Goal: Check status: Check status

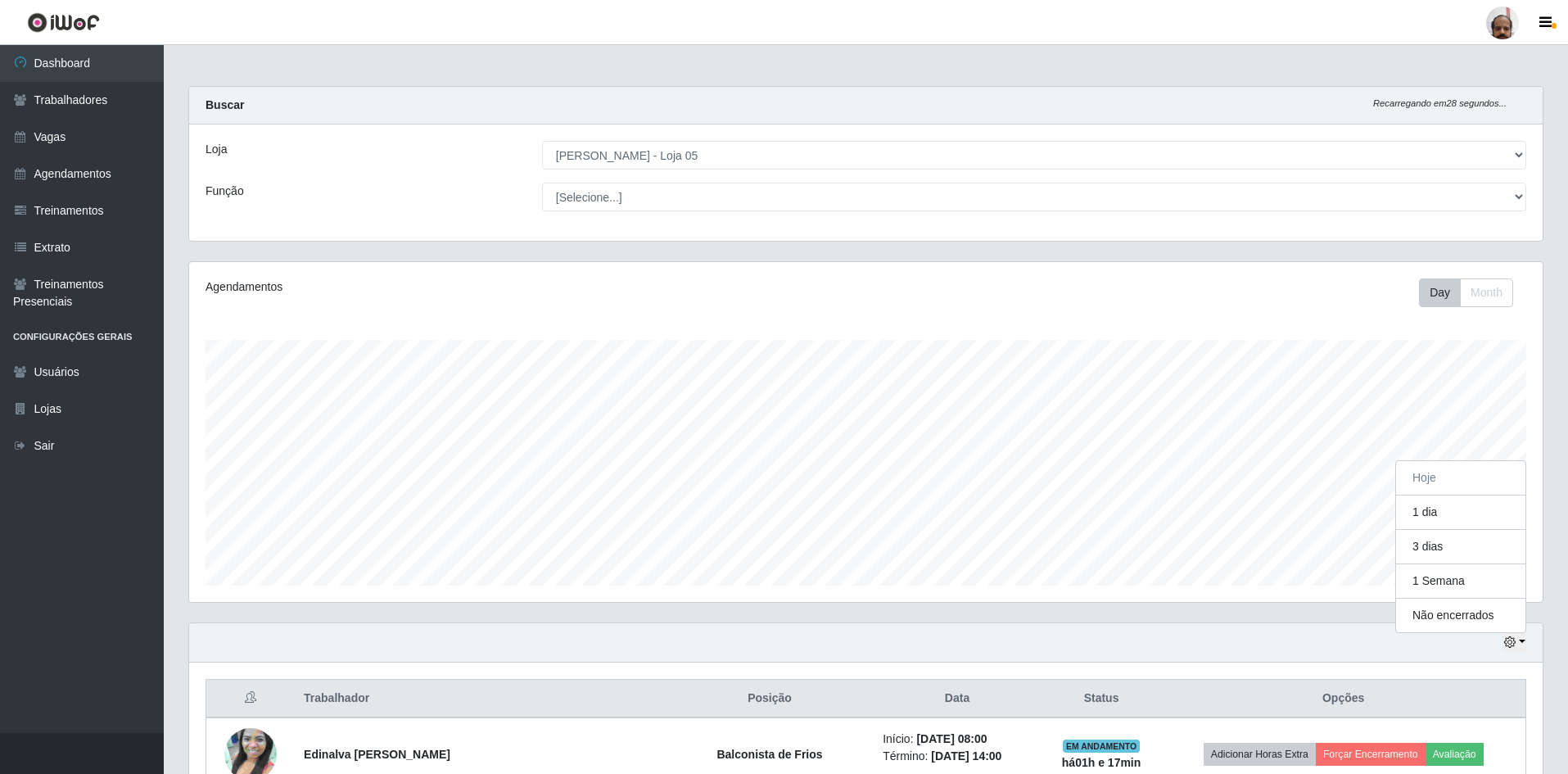
select select "252"
click at [1423, 544] on button "3 dias" at bounding box center [1460, 546] width 129 height 34
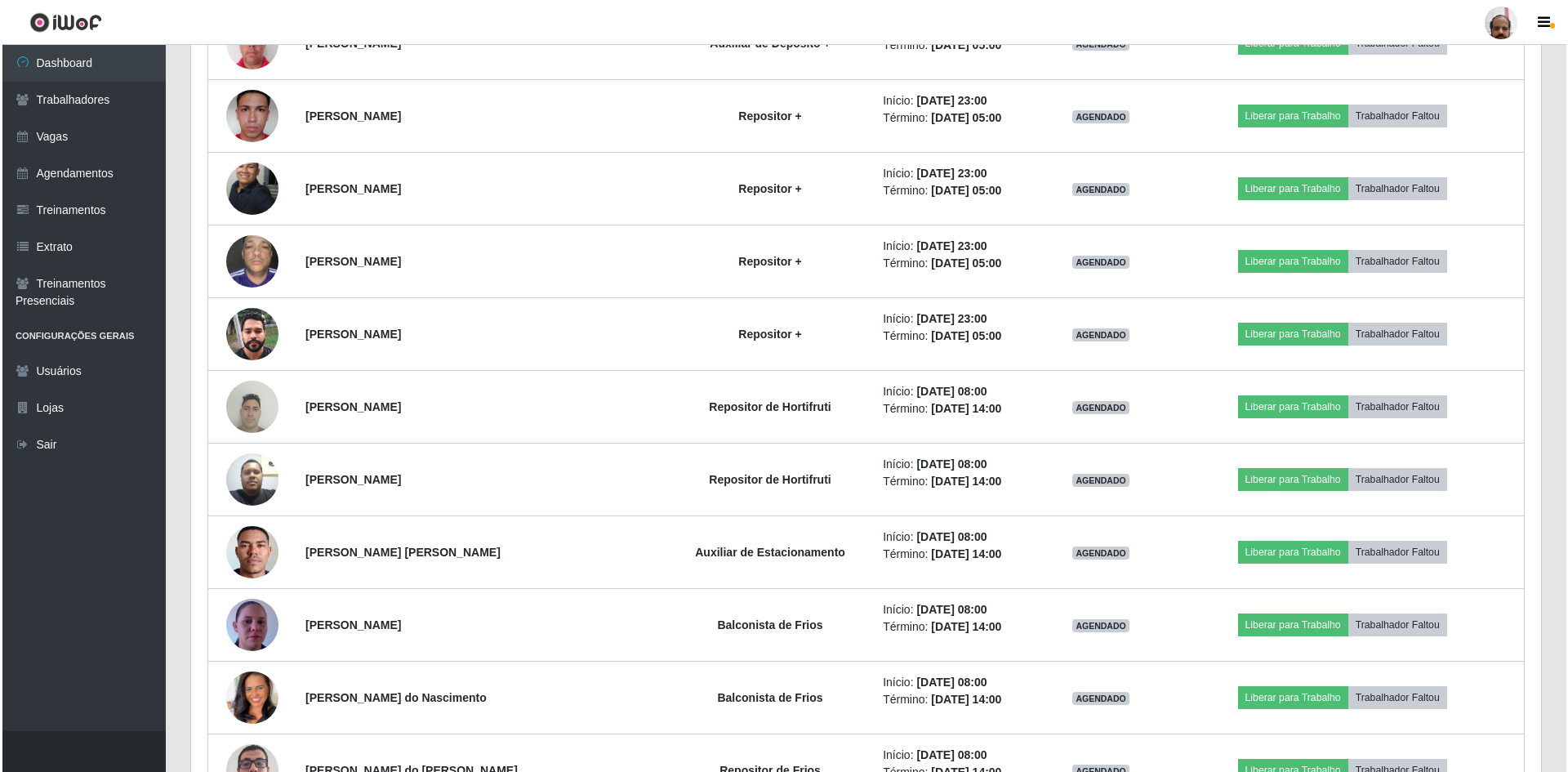
scroll to position [3043, 0]
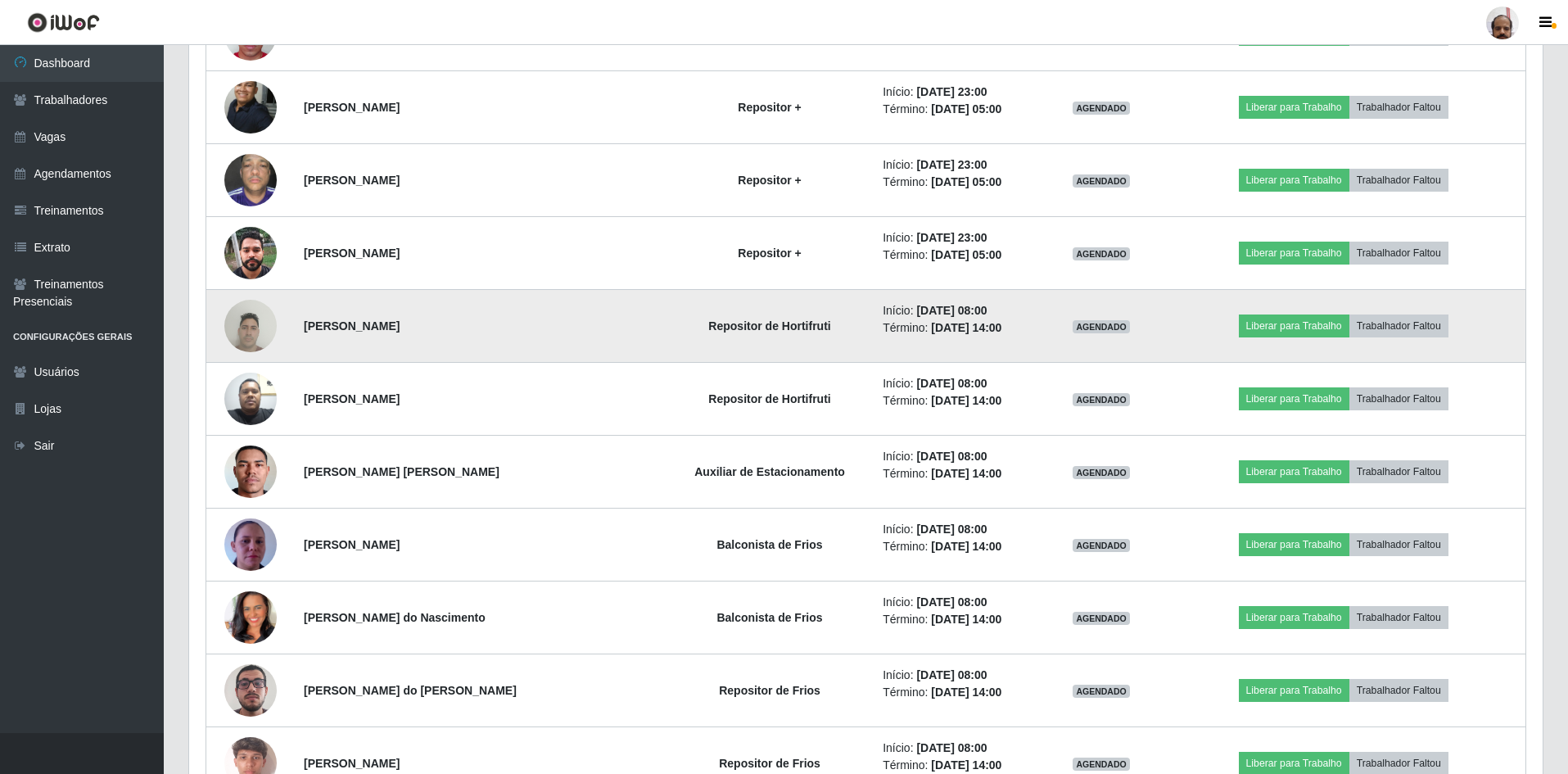
click at [257, 321] on img at bounding box center [251, 325] width 53 height 69
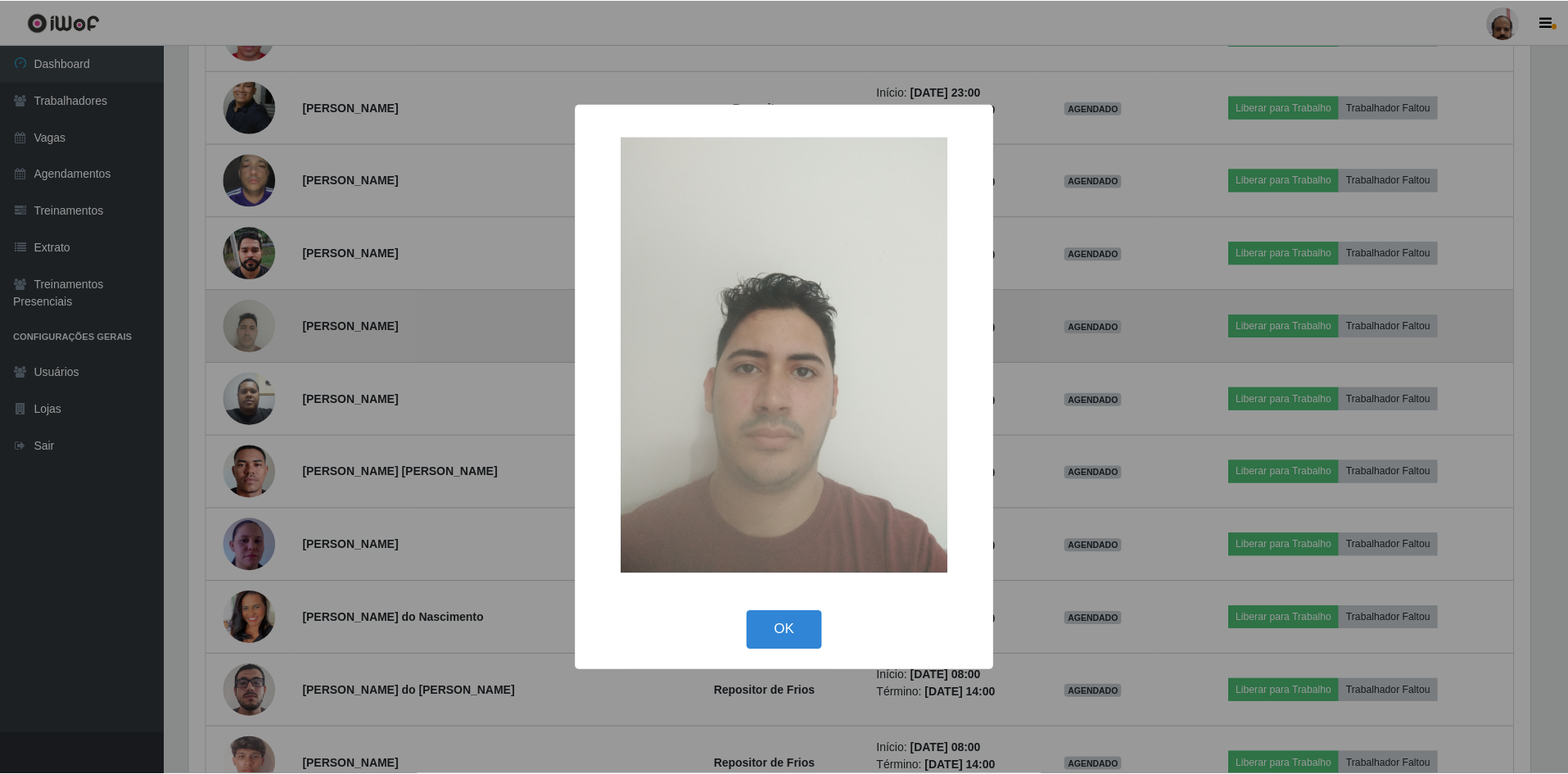
scroll to position [340, 1346]
click at [257, 321] on div "× OK Cancel" at bounding box center [786, 387] width 1572 height 774
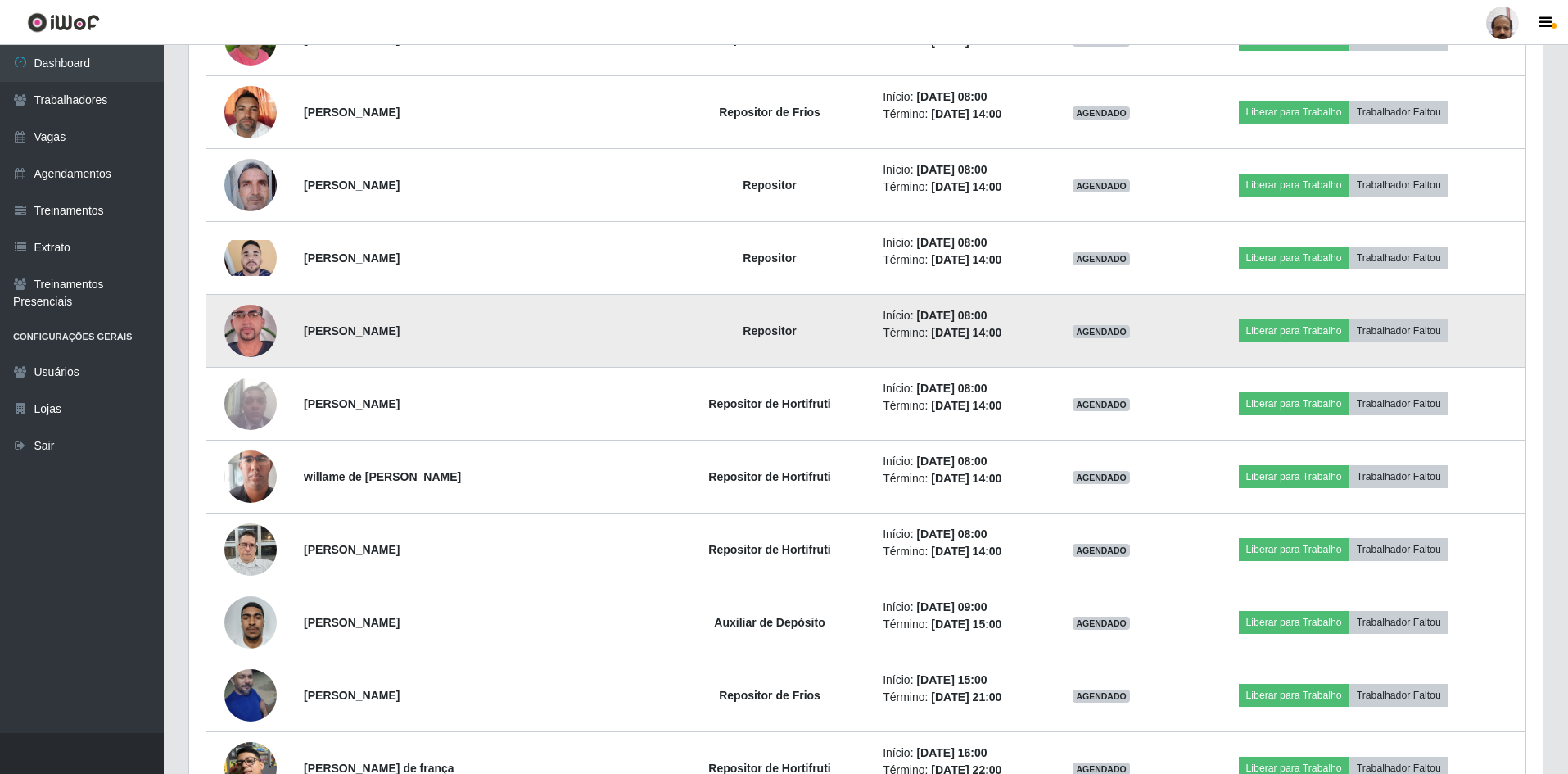
scroll to position [7063, 0]
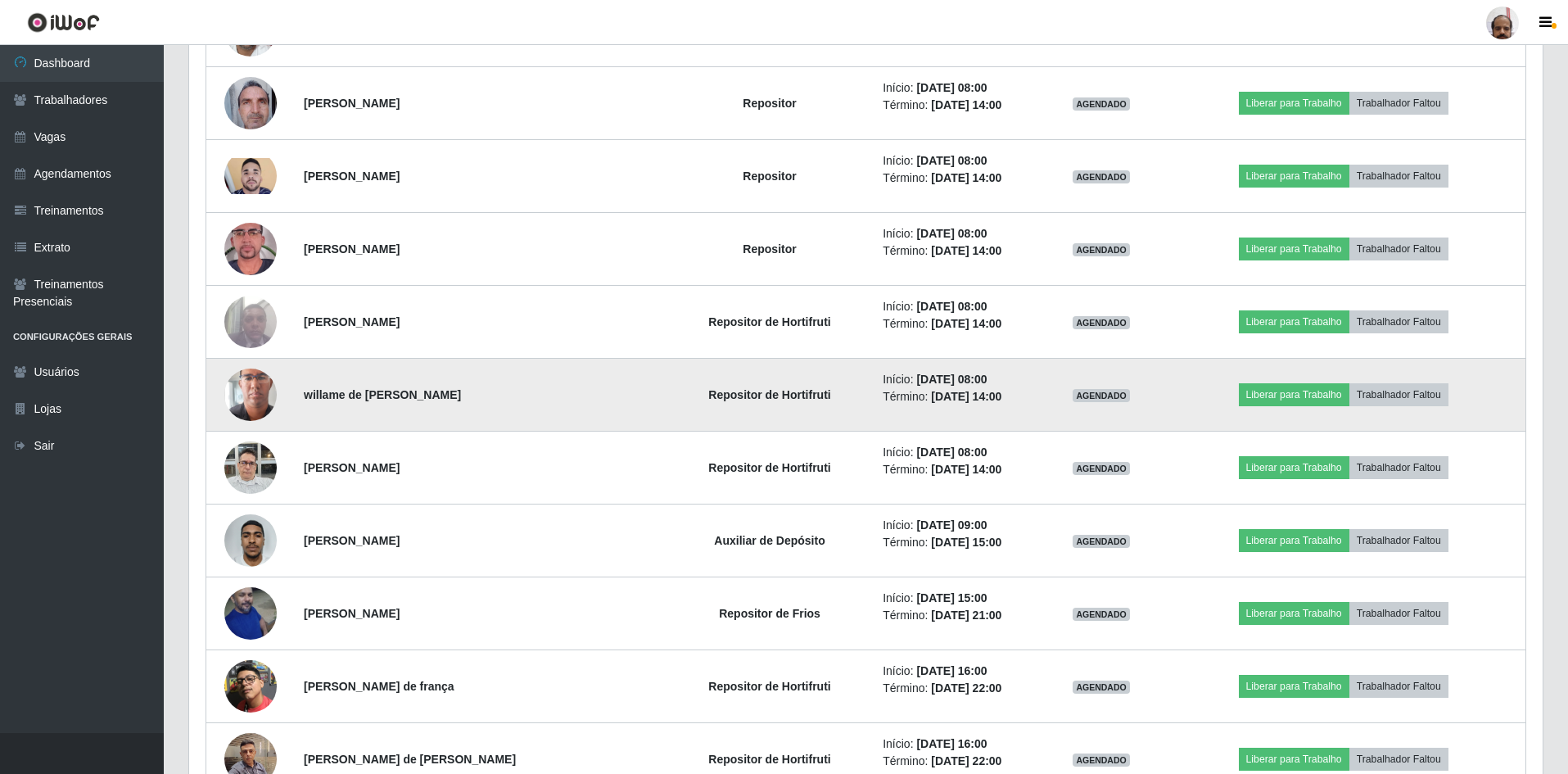
click at [231, 395] on img at bounding box center [251, 395] width 53 height 114
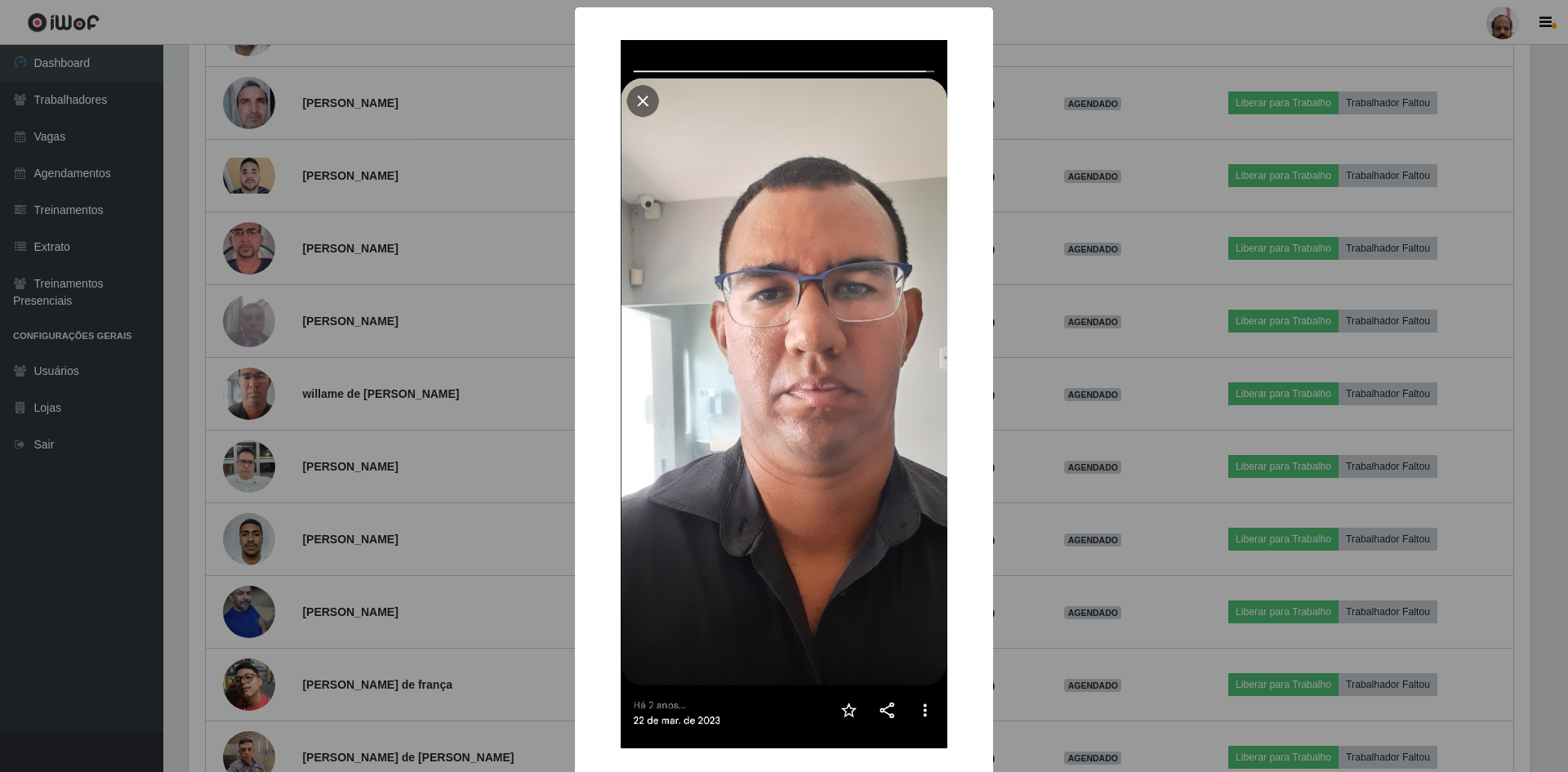
click at [241, 393] on div "× OK Cancel" at bounding box center [784, 386] width 1568 height 772
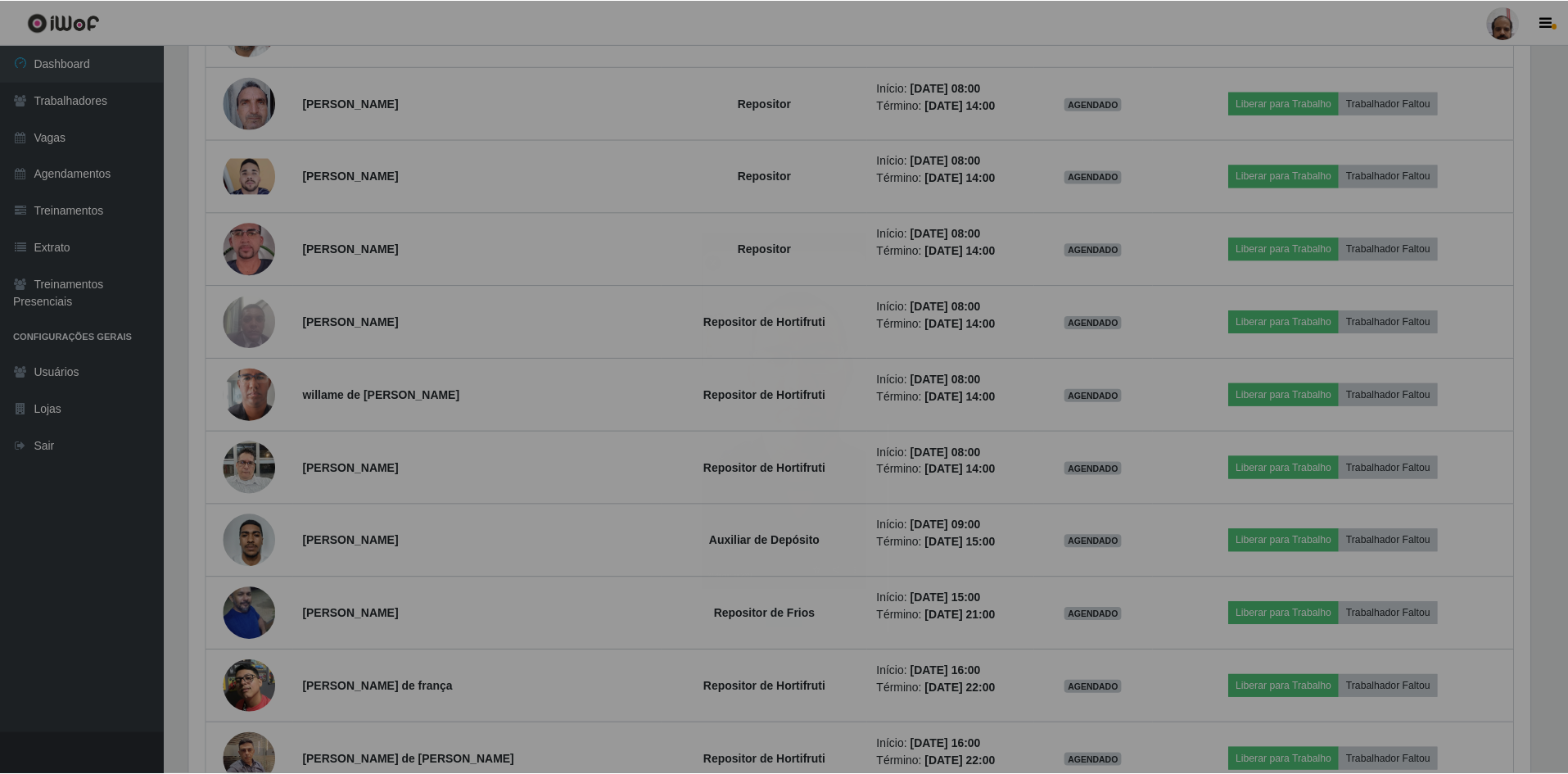
scroll to position [340, 1354]
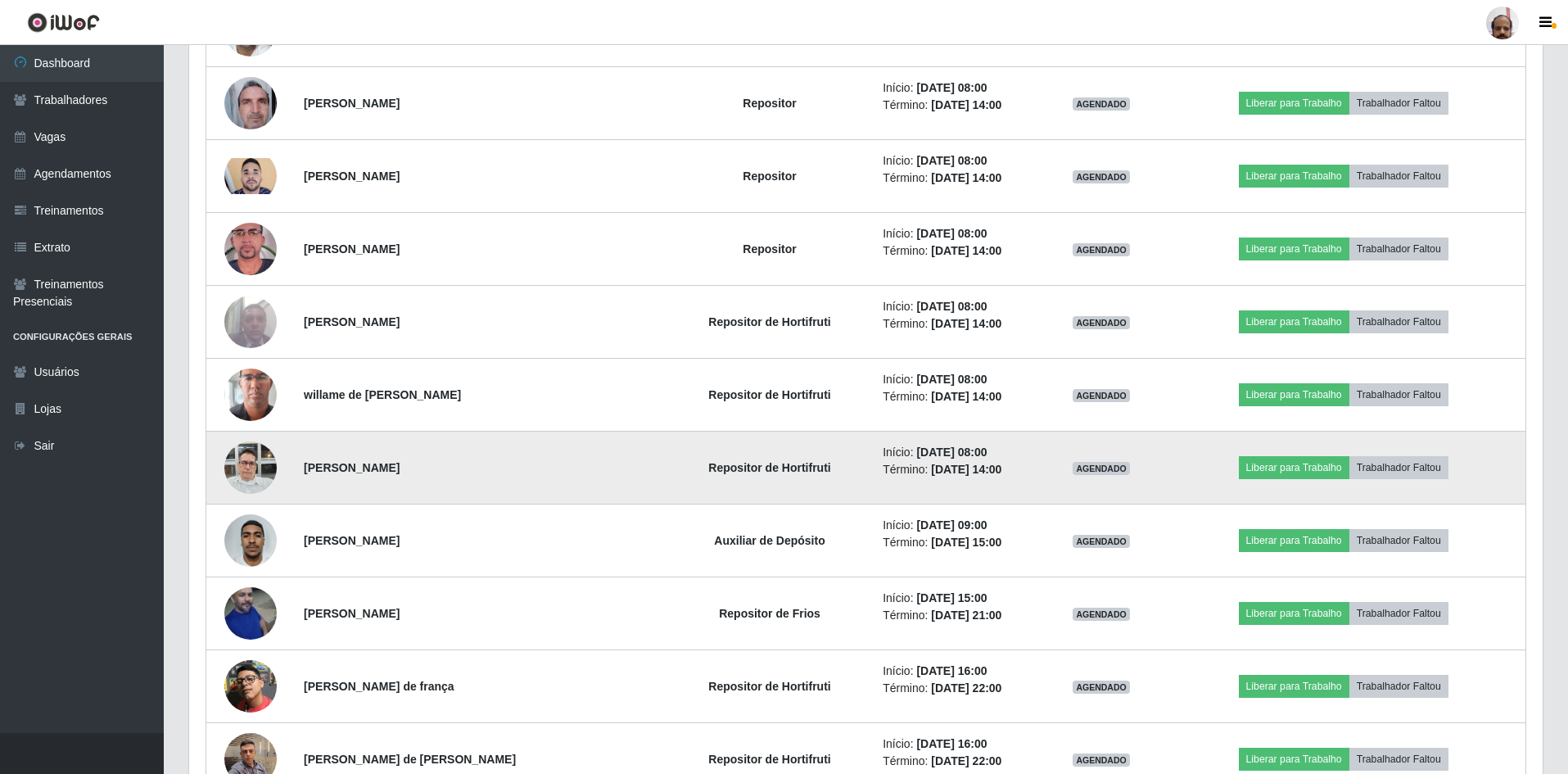
click at [244, 464] on img at bounding box center [251, 467] width 53 height 69
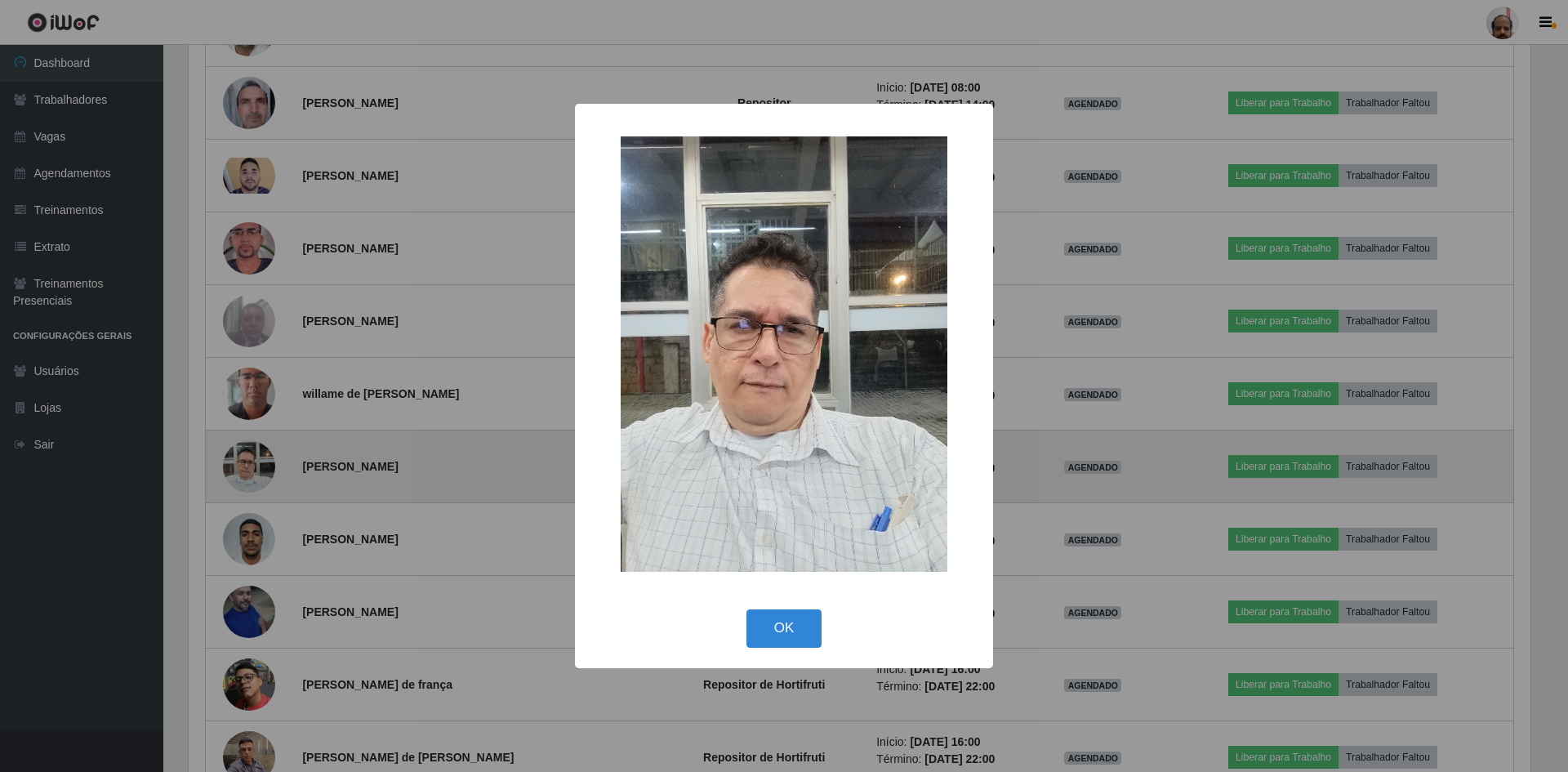
click at [243, 463] on div "× OK Cancel" at bounding box center [784, 386] width 1568 height 772
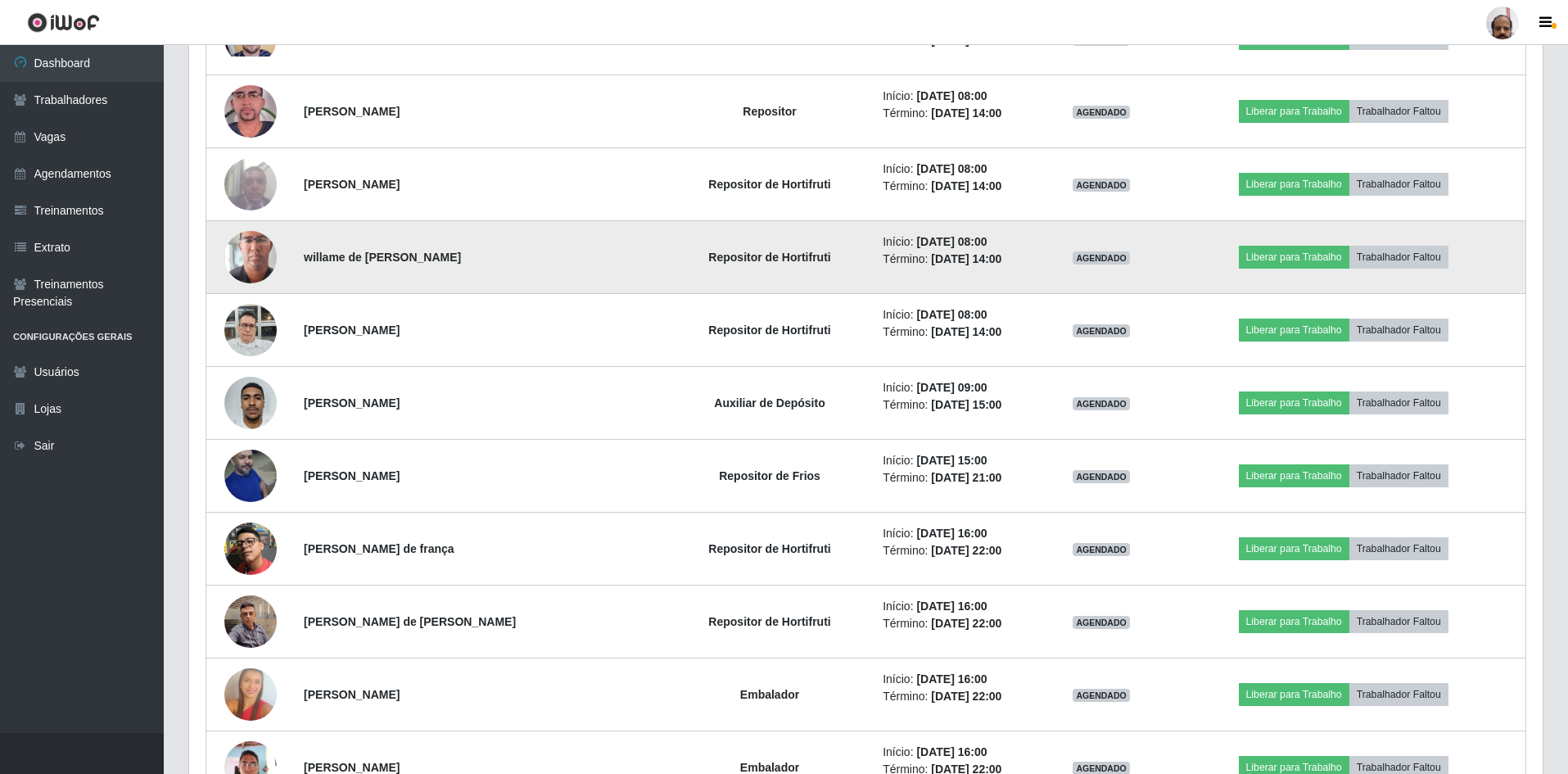
scroll to position [7308, 0]
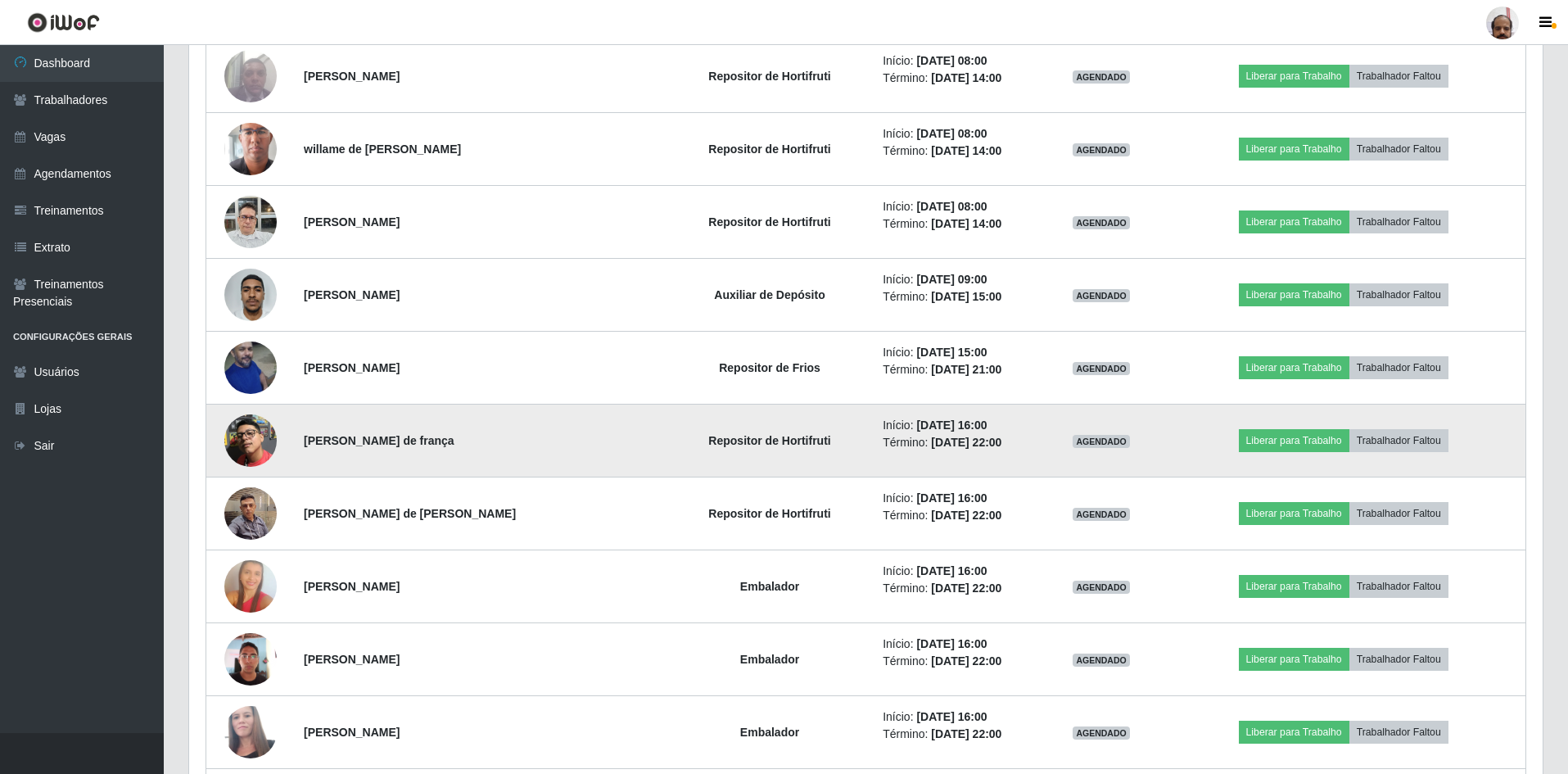
click at [244, 443] on img at bounding box center [251, 440] width 53 height 53
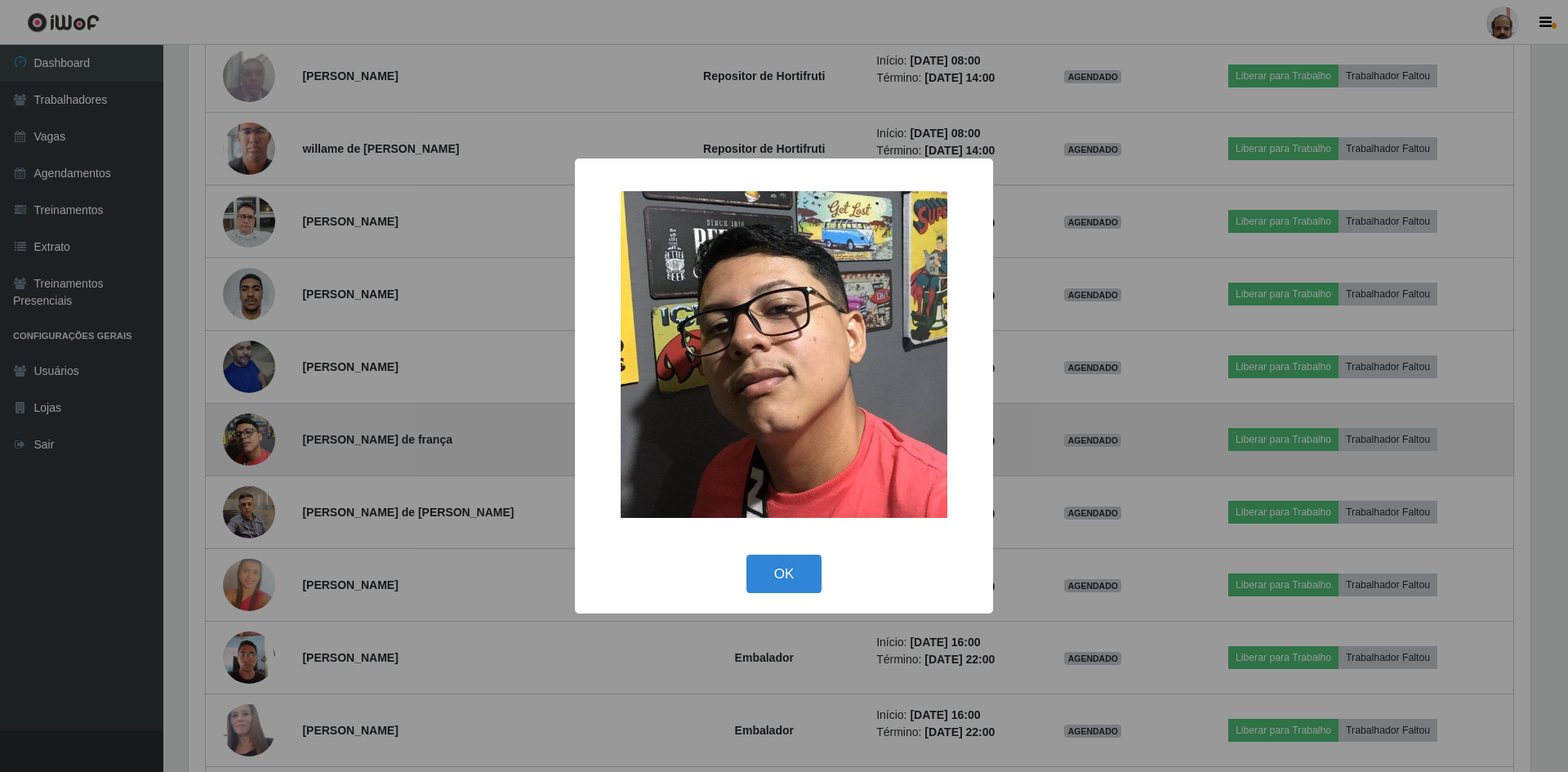
click at [243, 442] on div "× OK Cancel" at bounding box center [784, 386] width 1568 height 772
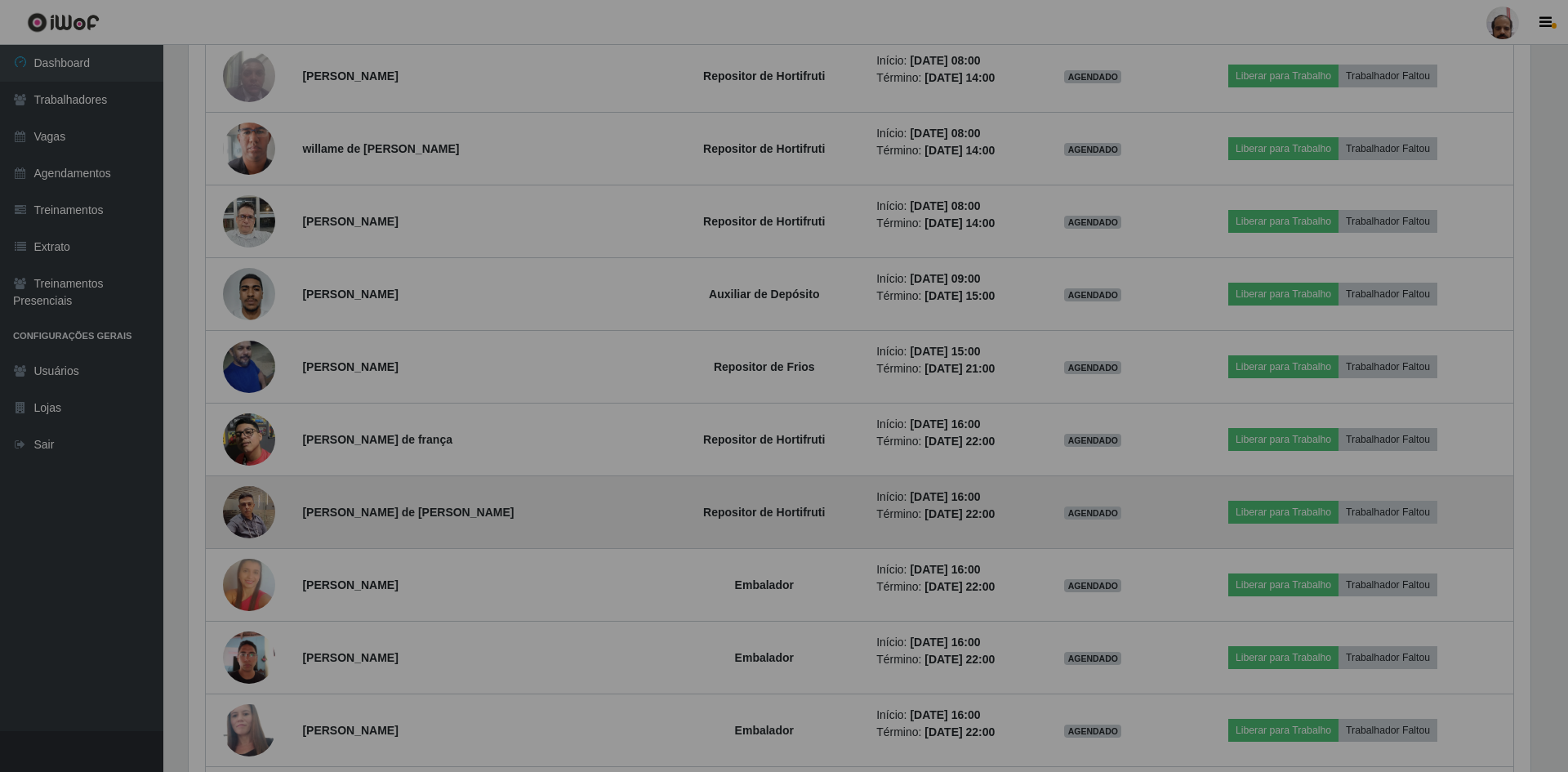
scroll to position [339, 1350]
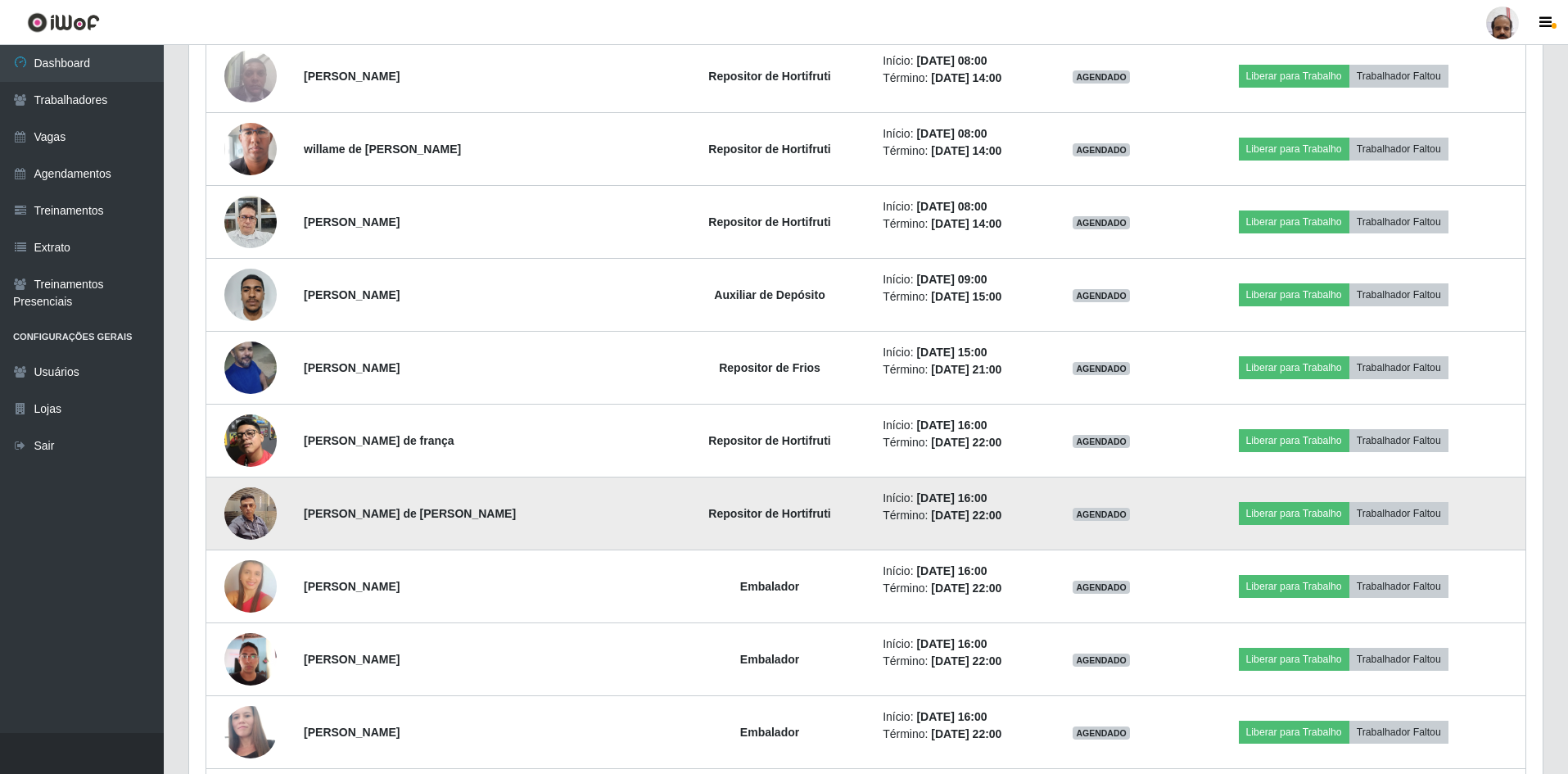
click at [244, 506] on img at bounding box center [251, 513] width 53 height 69
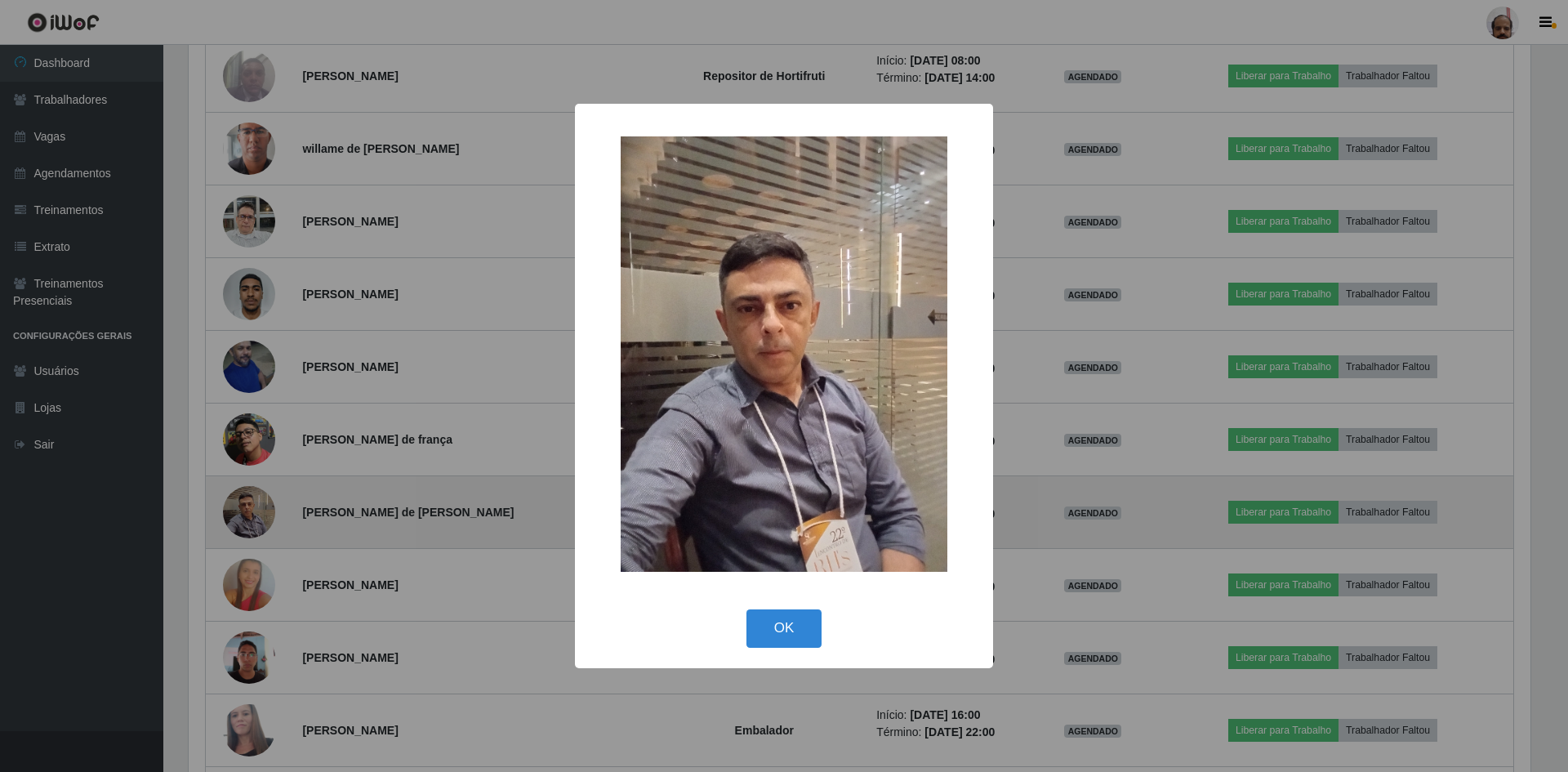
click at [243, 505] on div "× OK Cancel" at bounding box center [784, 386] width 1568 height 772
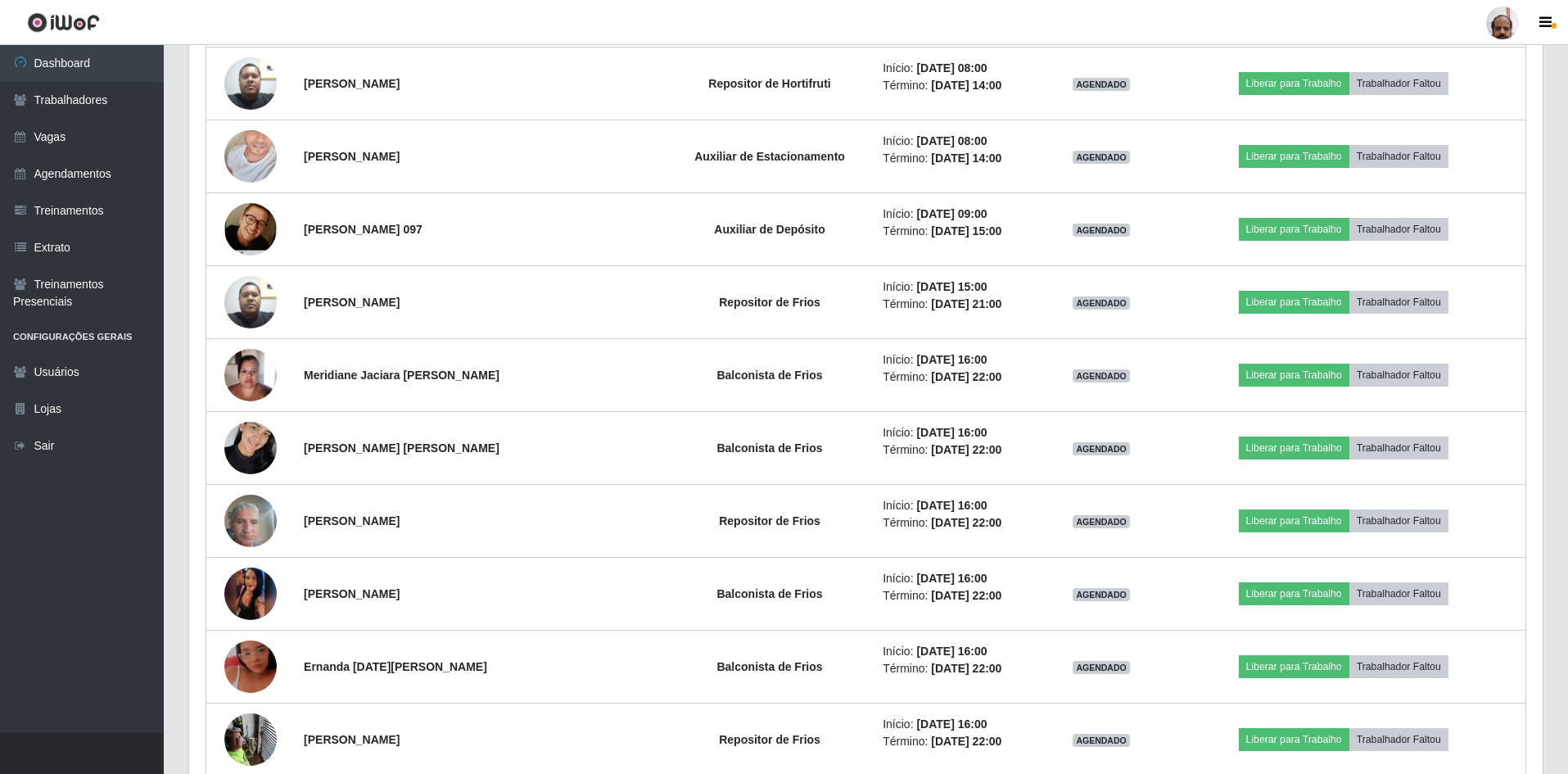
scroll to position [5736, 0]
